Goal: Navigation & Orientation: Find specific page/section

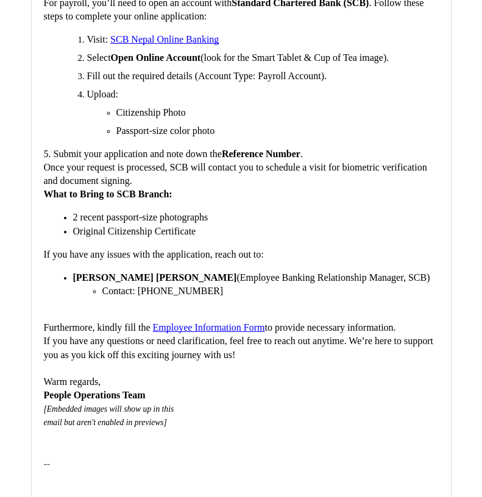
scroll to position [3837, 0]
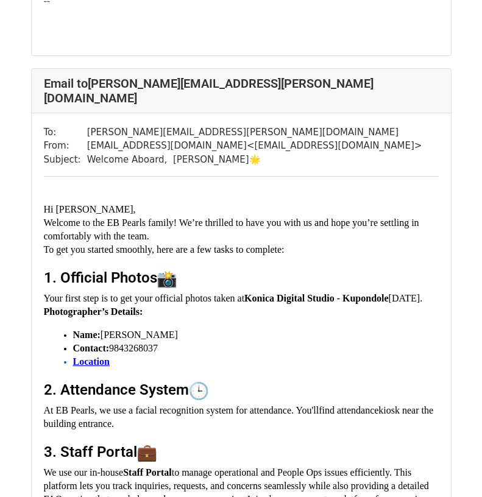
scroll to position [1157, 0]
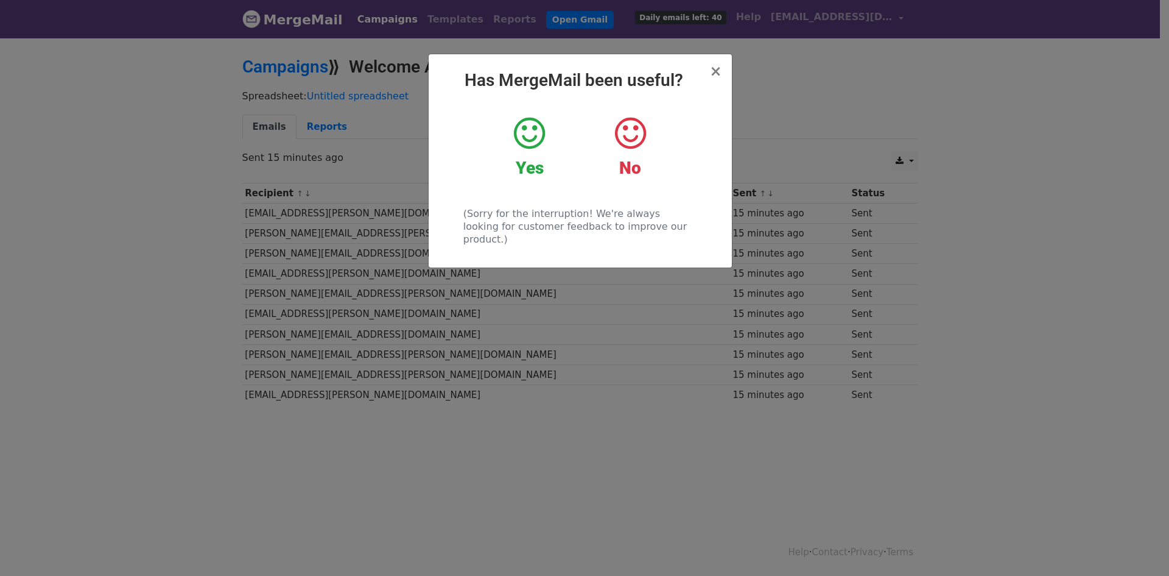
click at [536, 140] on icon at bounding box center [529, 133] width 31 height 37
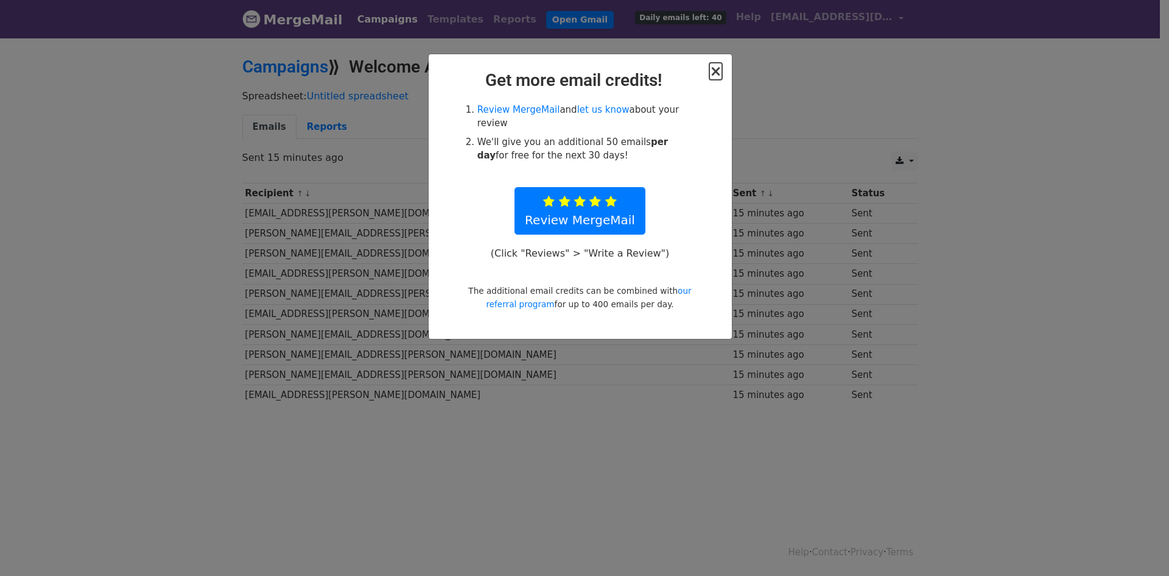
click at [716, 75] on span "×" at bounding box center [716, 71] width 12 height 17
